Goal: Task Accomplishment & Management: Complete application form

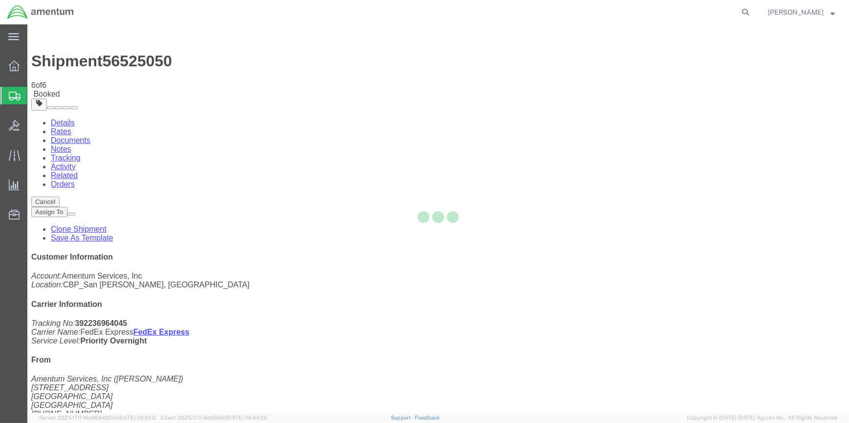
select select "49914"
select select "49926"
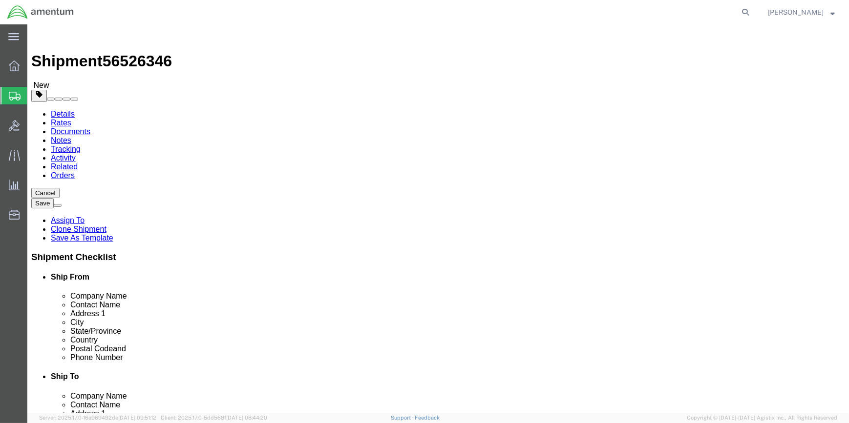
type input "SDC"
select select "49947"
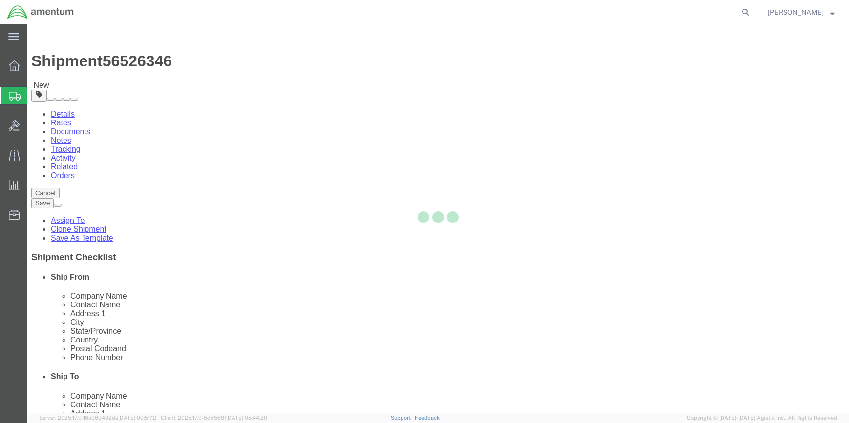
type input "[PERSON_NAME]"
type input "[STREET_ADDRESS]"
type input "[GEOGRAPHIC_DATA]"
type input "92154"
type input "[PHONE_NUMBER]"
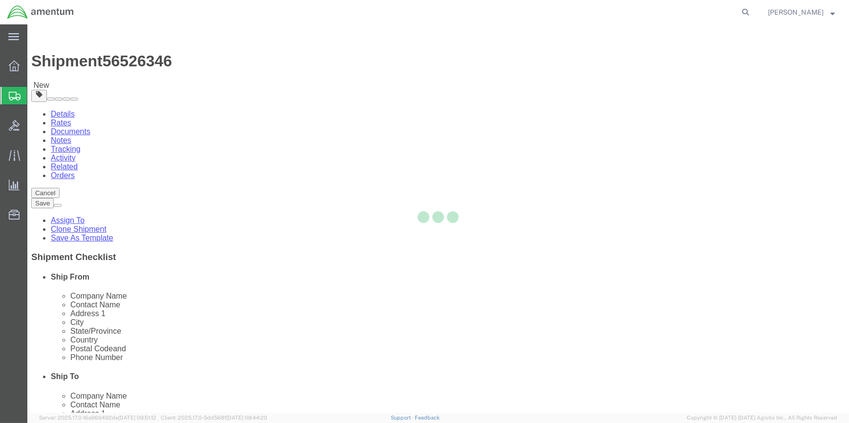
type input "[PERSON_NAME][EMAIL_ADDRESS][PERSON_NAME][DOMAIN_NAME]"
select select "CA"
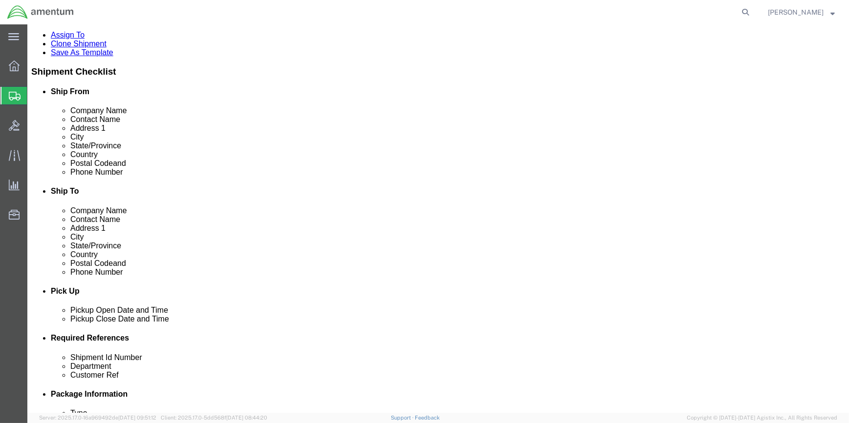
scroll to position [355, 0]
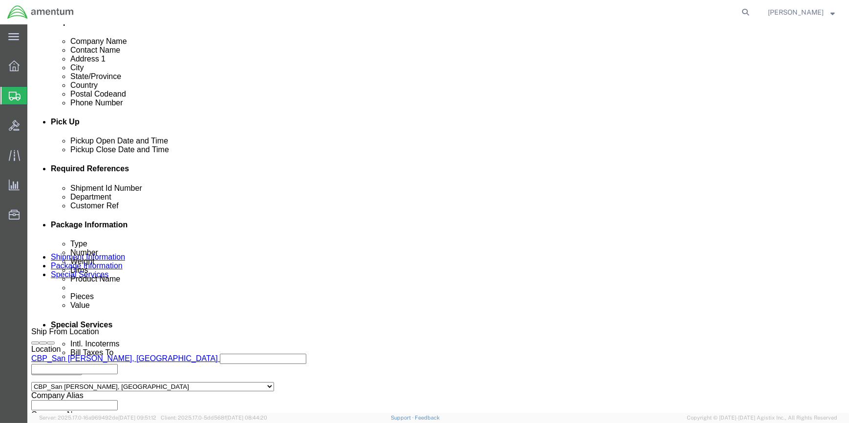
drag, startPoint x: 85, startPoint y: 10, endPoint x: 142, endPoint y: 10, distance: 56.6
click div "Shipment 56526346 New"
drag, startPoint x: 139, startPoint y: 10, endPoint x: 124, endPoint y: 10, distance: 14.6
copy div "56526346"
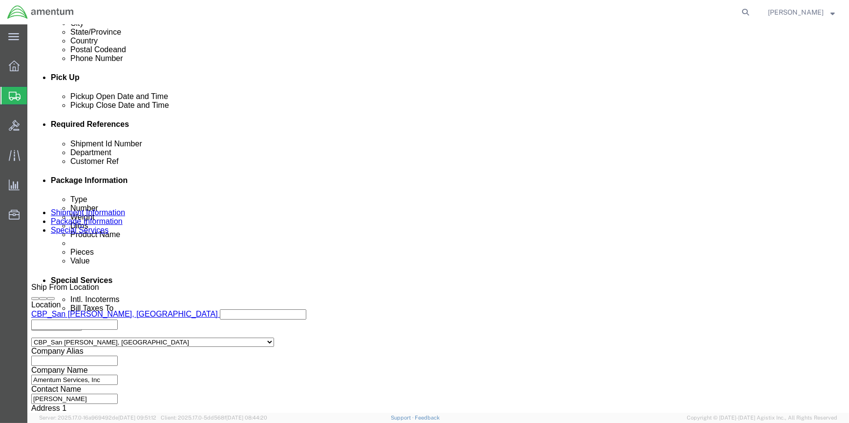
click input "56525050"
type input "5"
paste input "56526346"
type input "56526346"
click input "325037"
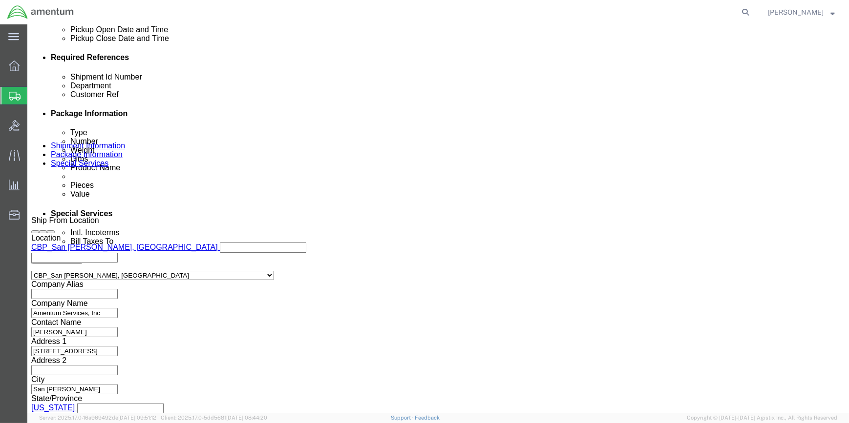
scroll to position [468, 0]
type input "325057"
click button "Continue"
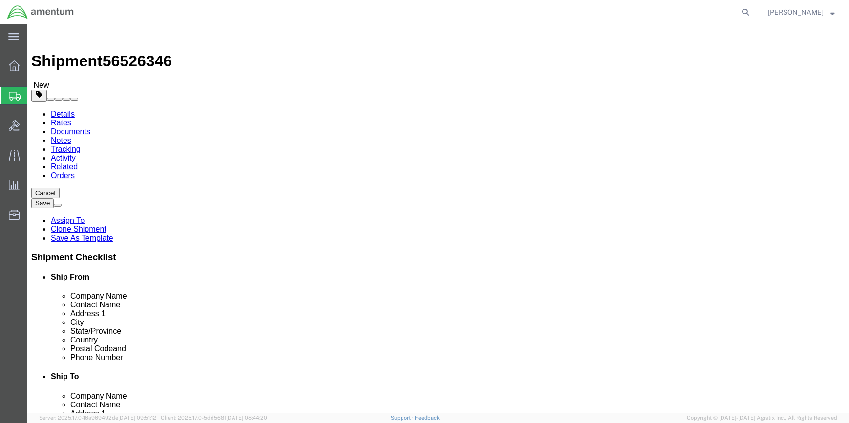
click input "10.00"
type input "1"
type input "18"
type input "12"
type input "10"
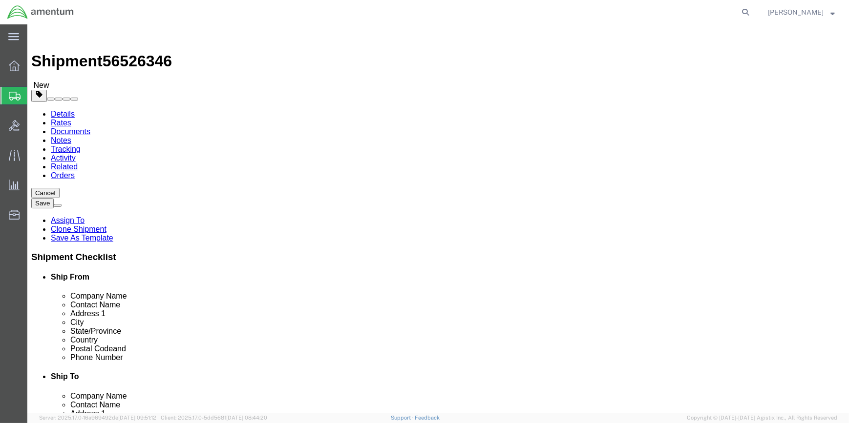
click input "4.00"
type input "4"
type input "18"
click div "Package Content # 1 1 x Cardboard Box(es) Package Type Select Bale(s) Basket(s)…"
click dd "0.40 USD"
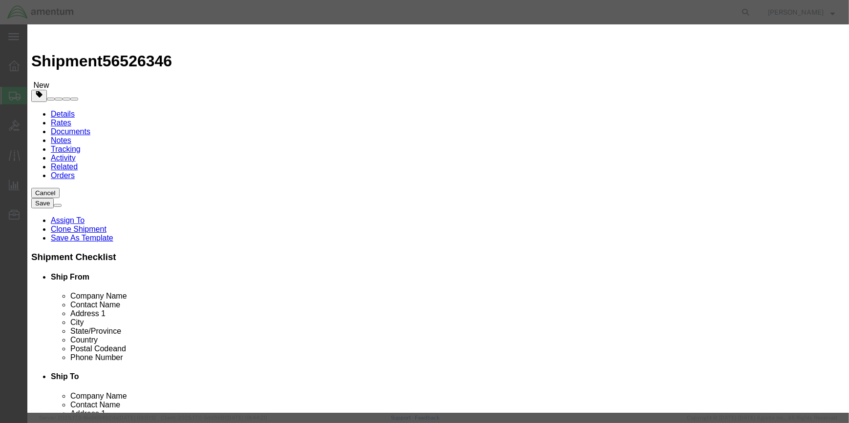
click input "FIRST AID KIT"
type input "F"
type input "SURVIVAL KIT"
click div "Commodity library Product Name SURVIVAL KIT SURVIVAL KIT Name: CASE,INDIVIDUAL …"
click input "0.40"
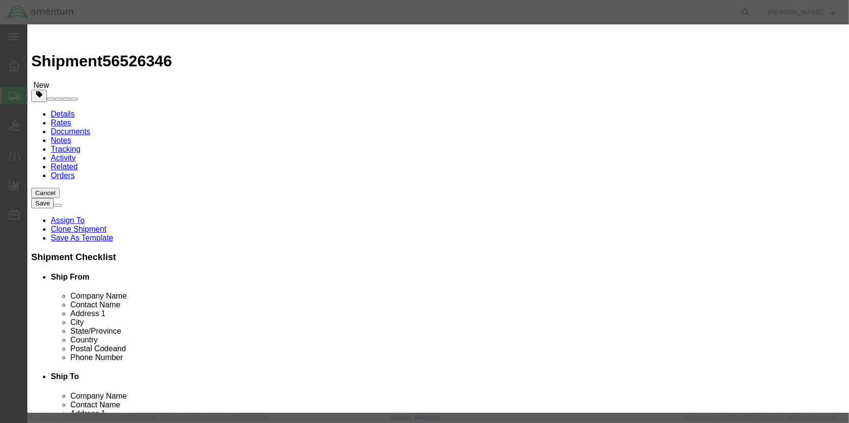
type input "0"
type input ".25"
click input "CBP-039"
type input "CBP-060"
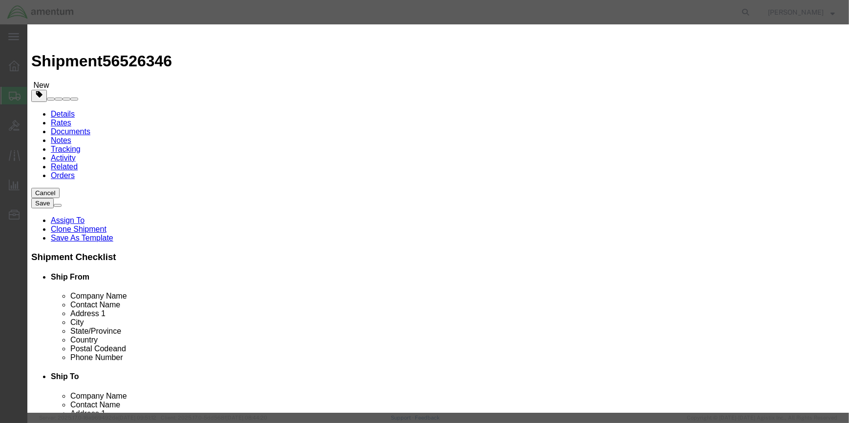
click input "FIRST AID KIT"
type input "F"
type input "LIFE-SAVING APPLIANCES, NOT SELF-INFLATING"
click input "3316"
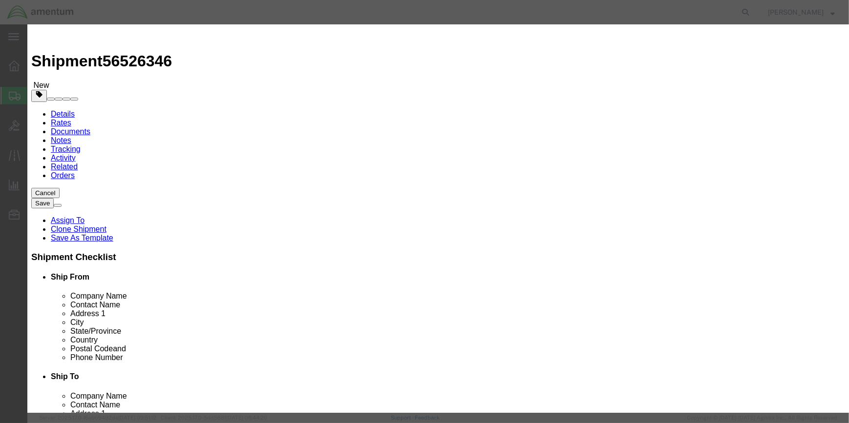
scroll to position [0, 0]
type input "3"
type input "3072"
click input "960"
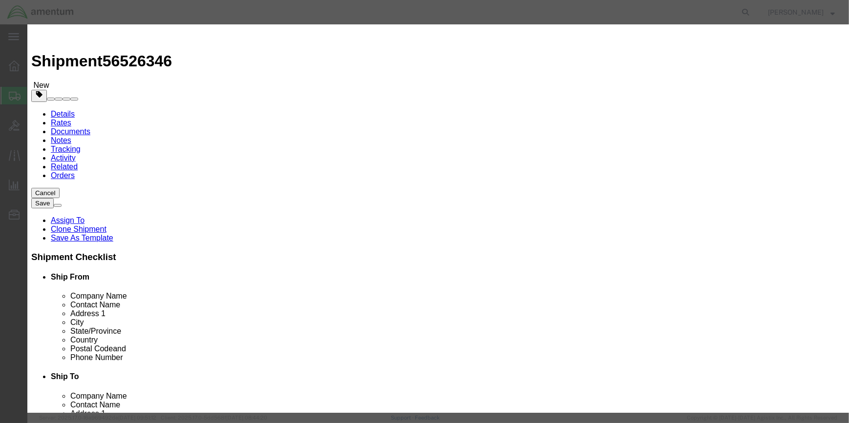
type input "955"
click input "0.3"
type input "0"
type input "7.7"
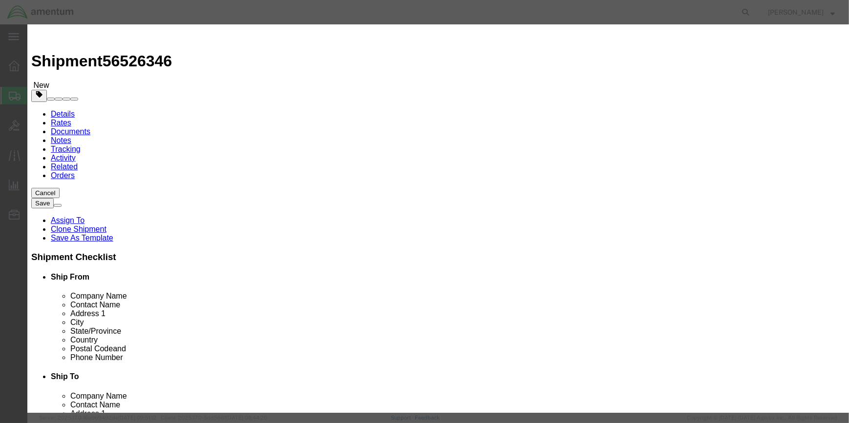
drag, startPoint x: 328, startPoint y: 137, endPoint x: 412, endPoint y: 135, distance: 83.5
click input "LIFE-SAVING APPLIANCES, NOT SELF-INFLATING"
click button "Save & Close"
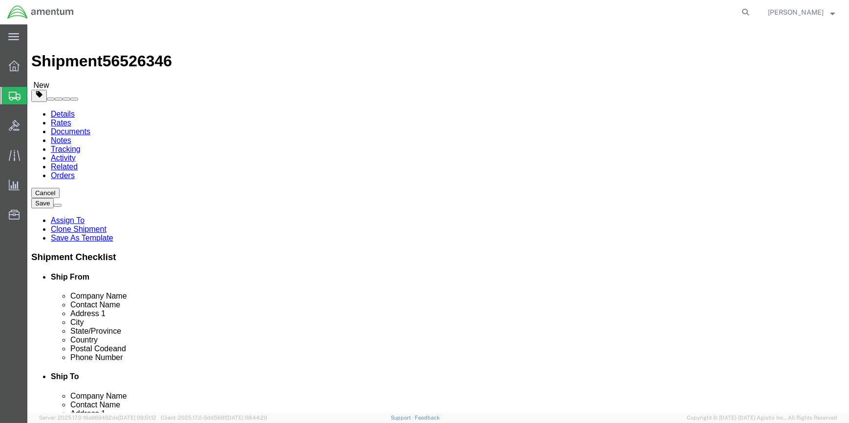
click button "Rate Shipment"
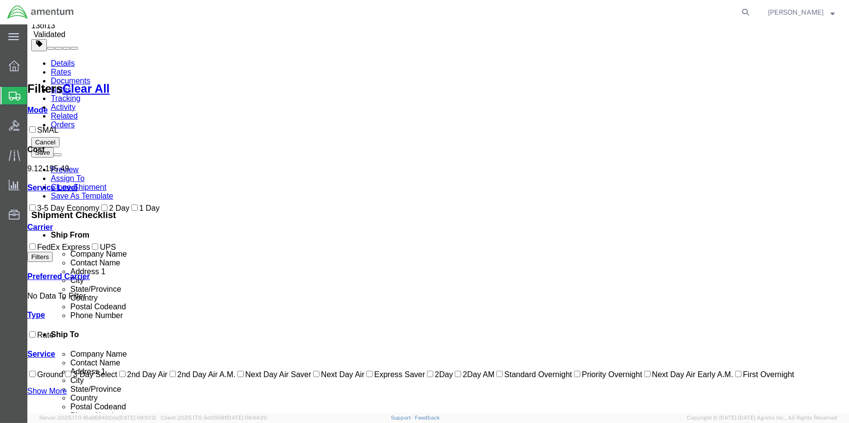
scroll to position [62, 0]
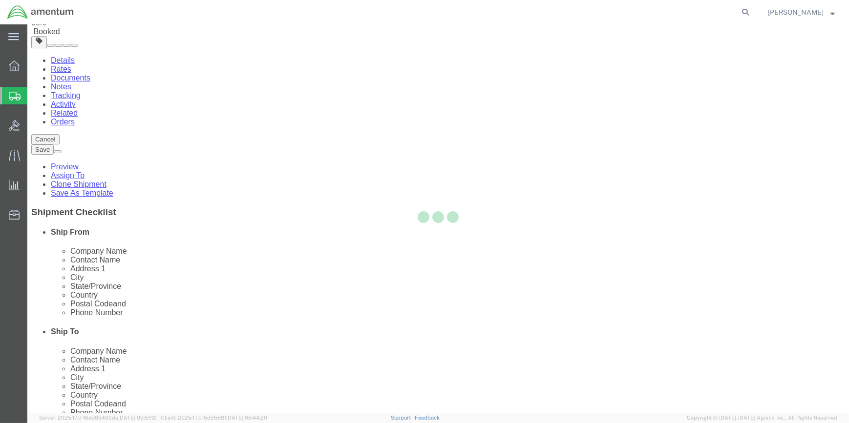
scroll to position [0, 0]
